Goal: Task Accomplishment & Management: Use online tool/utility

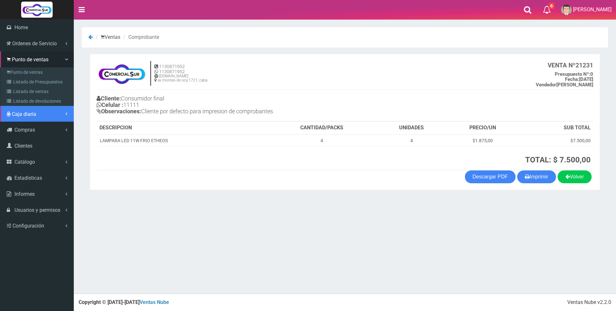
click at [21, 114] on span "Caja diaria" at bounding box center [24, 114] width 24 height 6
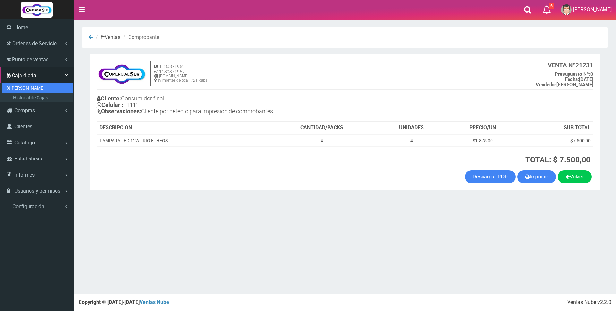
click at [22, 86] on link "[PERSON_NAME]" at bounding box center [37, 88] width 71 height 10
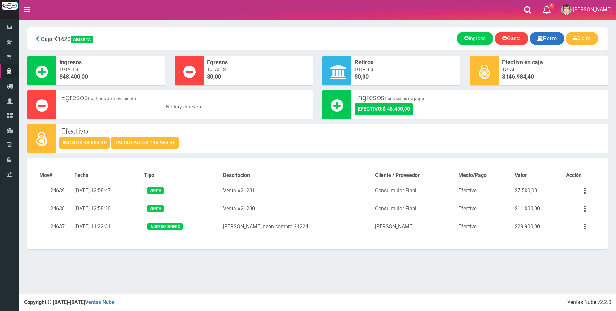
click at [547, 41] on link "Retiro" at bounding box center [546, 38] width 35 height 13
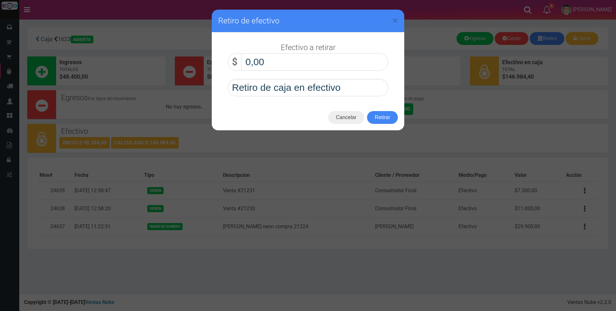
click at [331, 60] on input "0,00" at bounding box center [314, 61] width 147 height 17
type input "90.000,00"
click at [378, 120] on button "Retirar" at bounding box center [382, 117] width 31 height 13
